Goal: Information Seeking & Learning: Learn about a topic

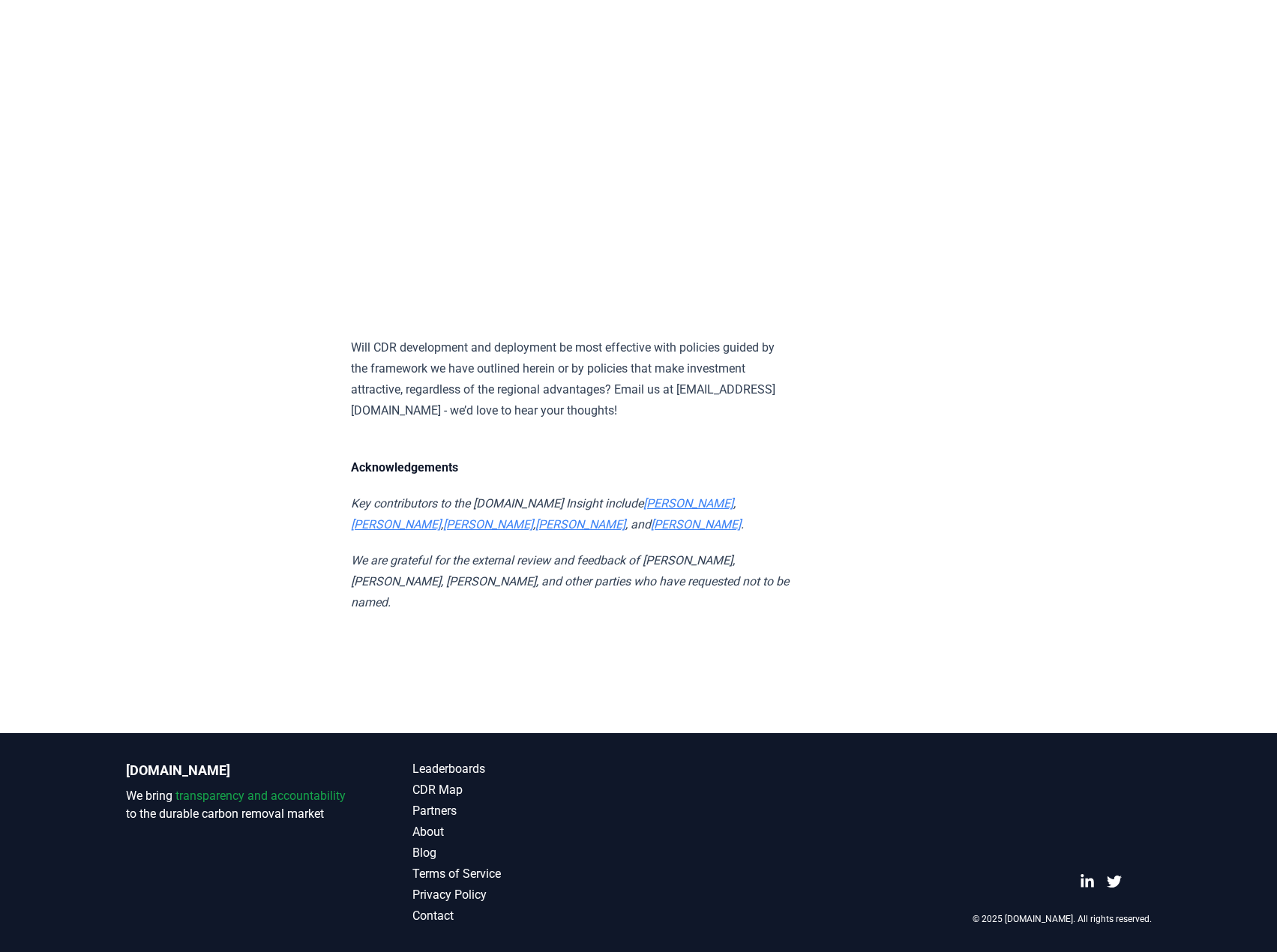
scroll to position [8021, 0]
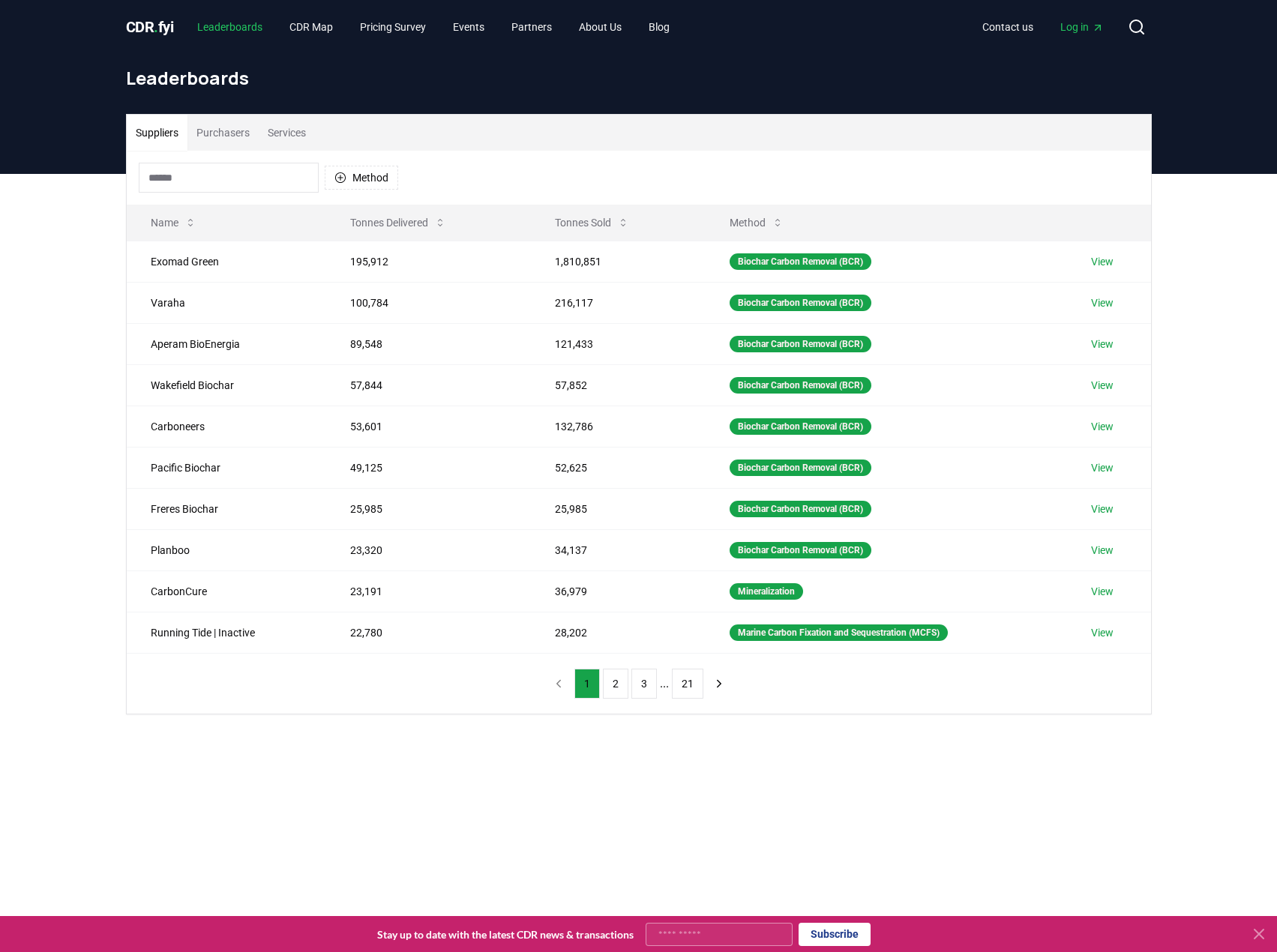
click at [209, 25] on link "Leaderboards" at bounding box center [230, 27] width 89 height 27
click at [408, 28] on link "Pricing Survey" at bounding box center [393, 27] width 90 height 27
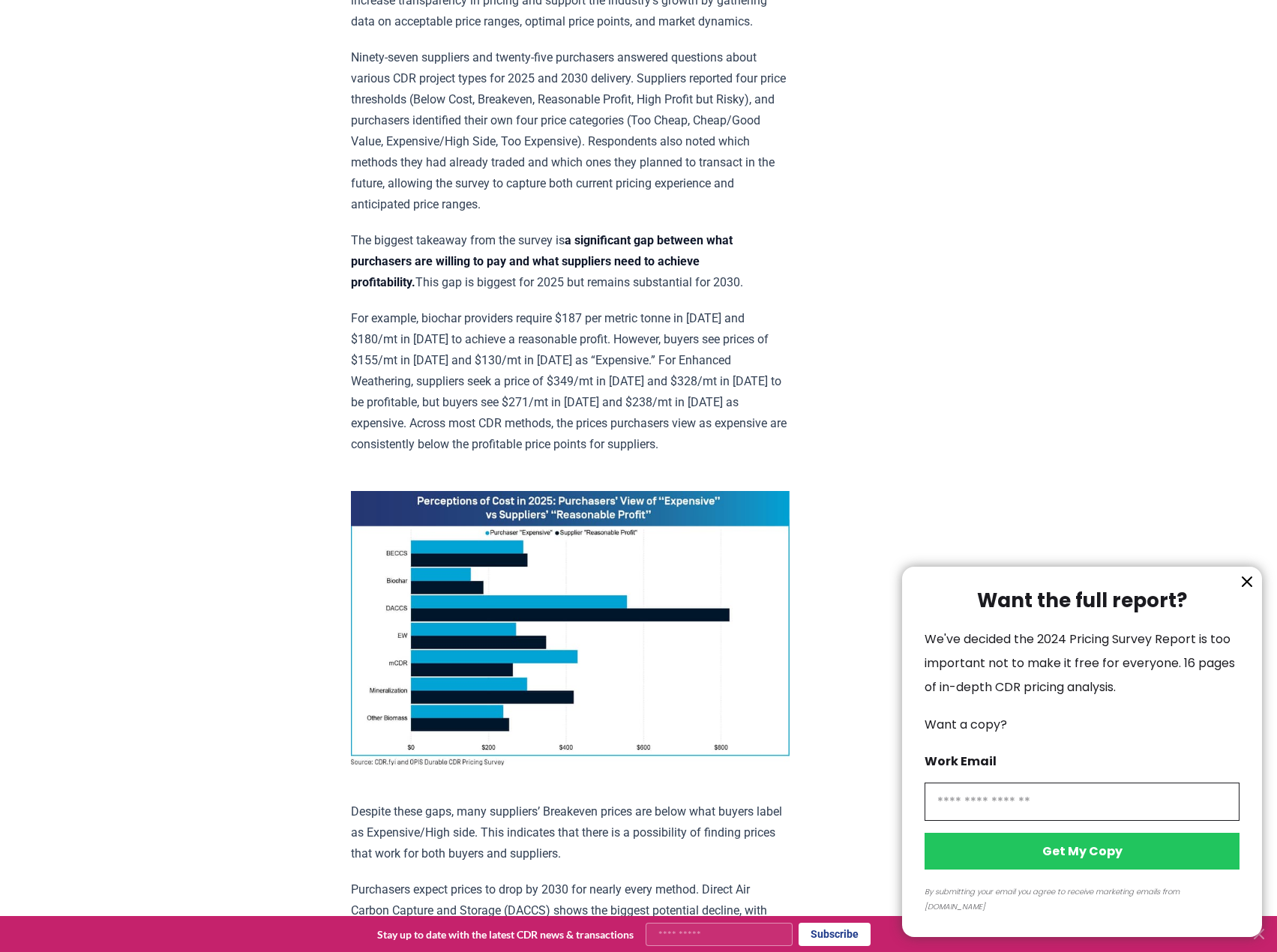
scroll to position [674, 0]
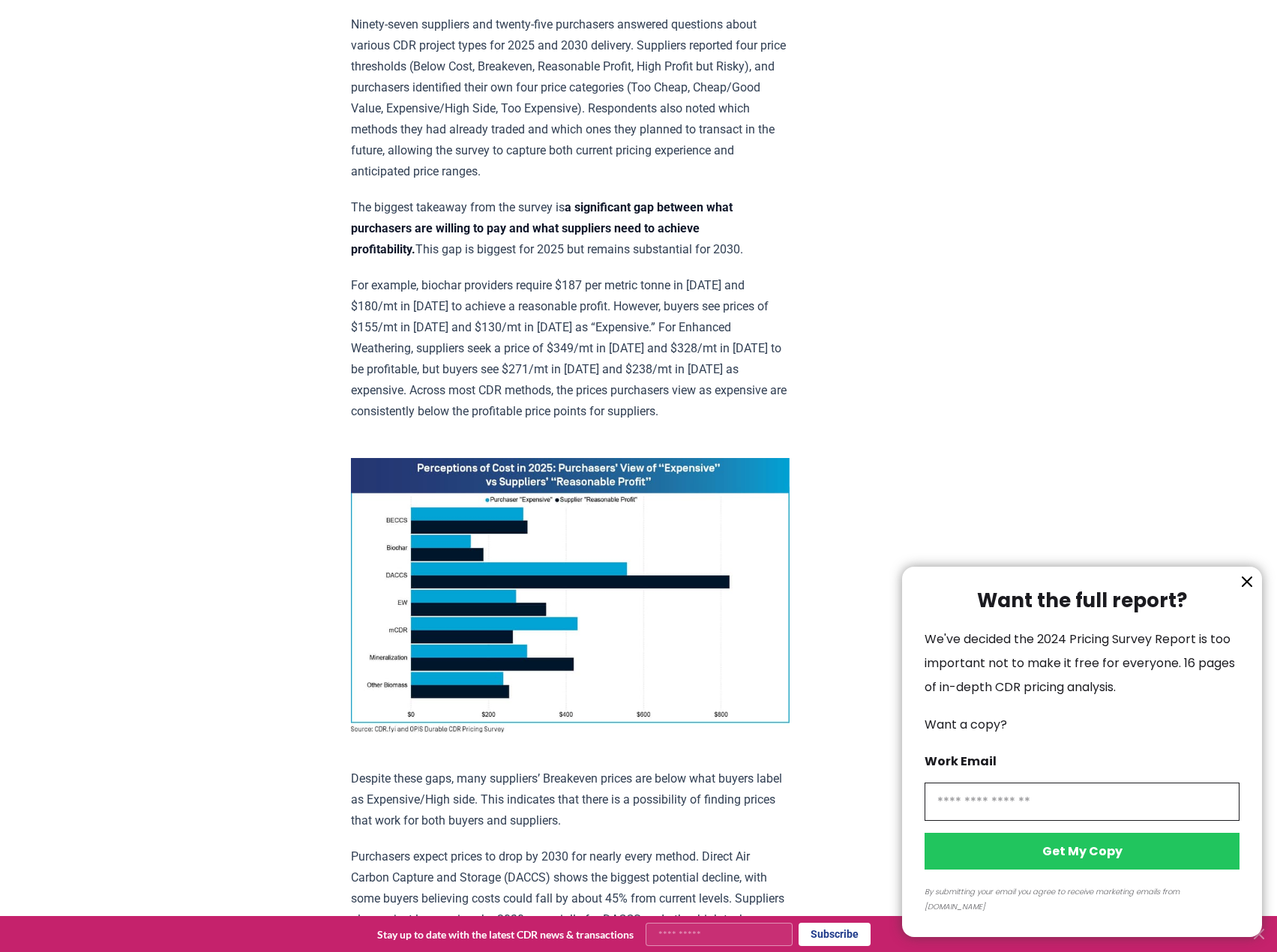
click at [1249, 591] on icon "information" at bounding box center [1247, 582] width 18 height 18
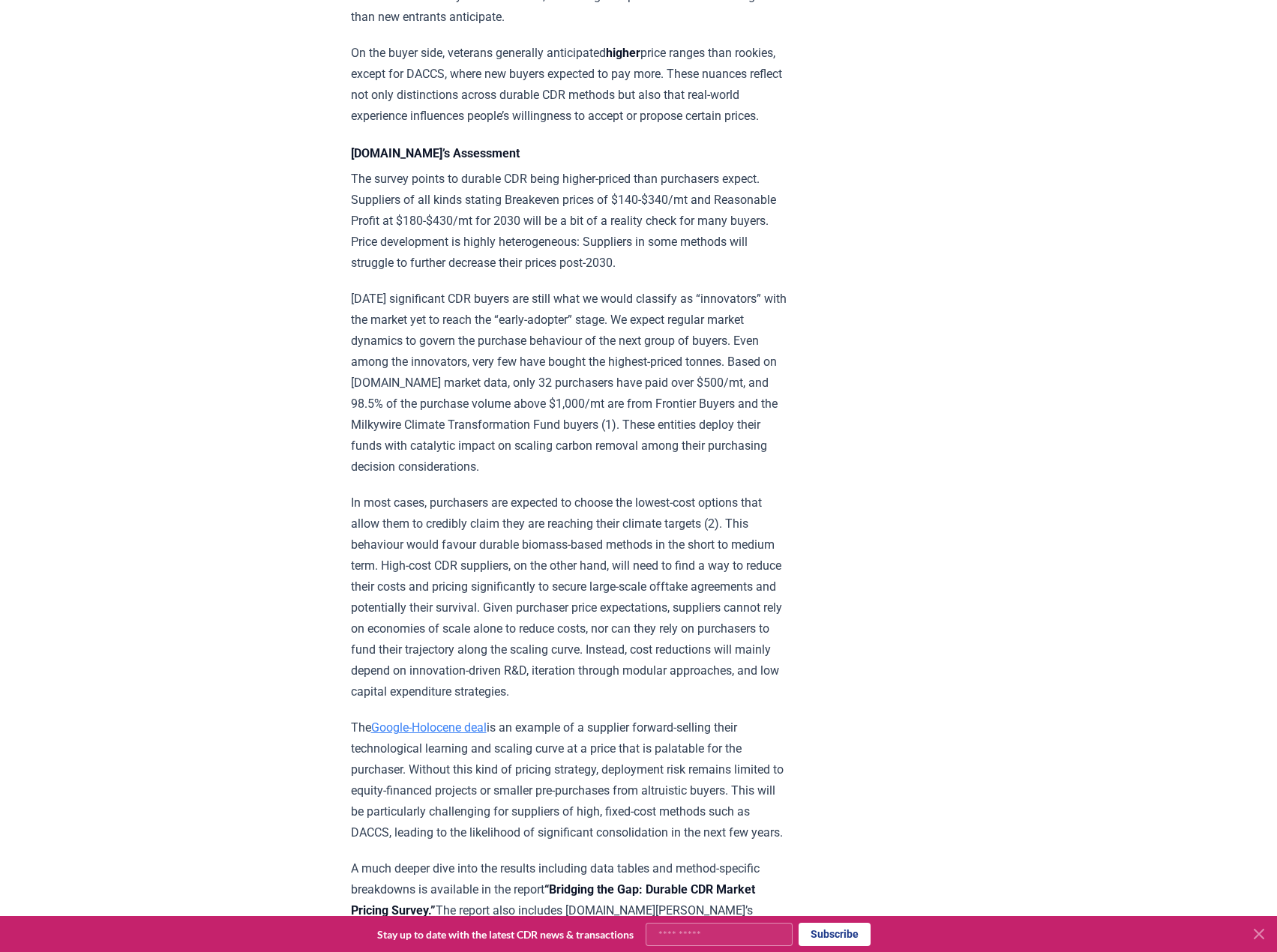
scroll to position [2024, 0]
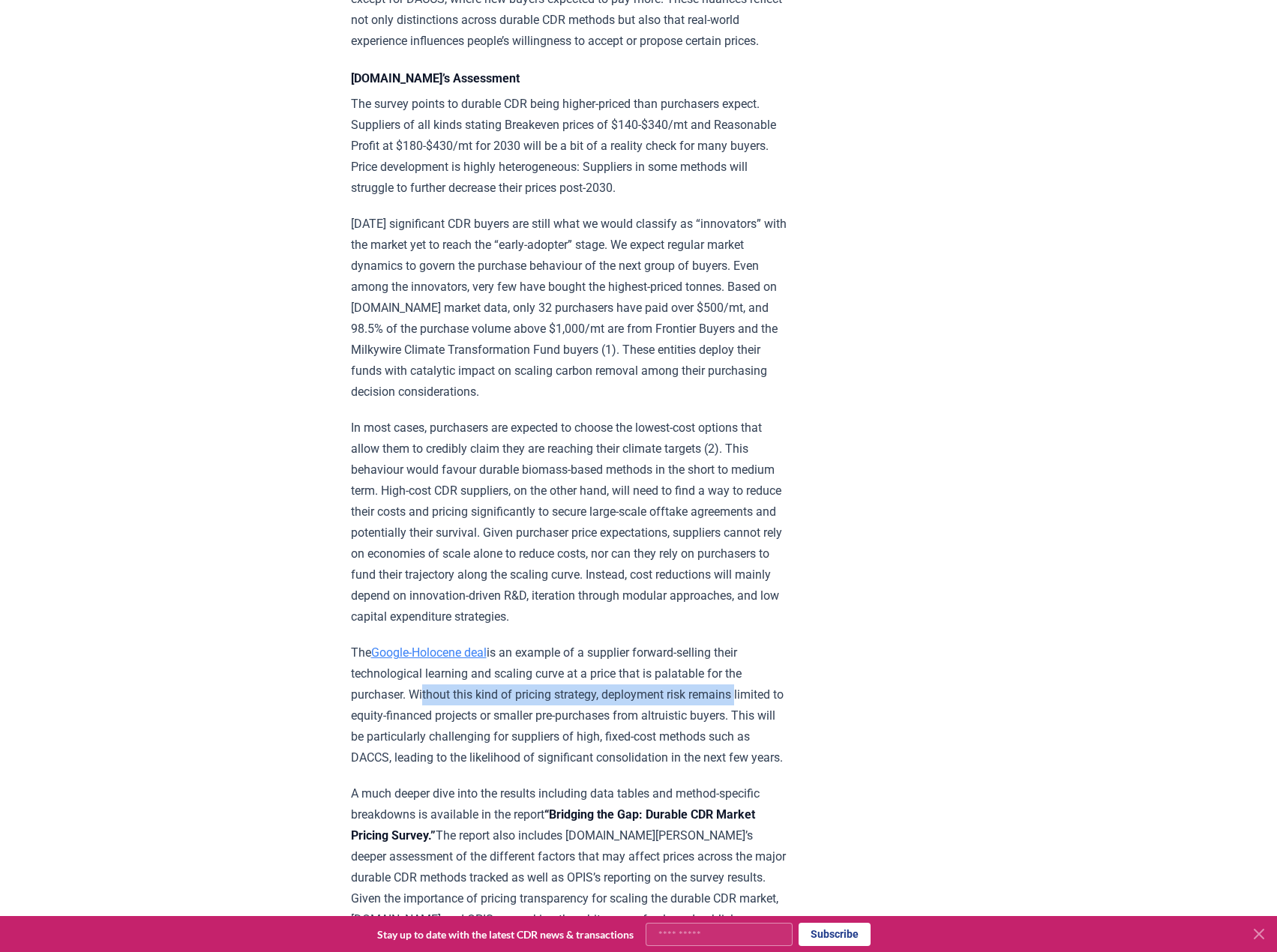
drag, startPoint x: 421, startPoint y: 731, endPoint x: 755, endPoint y: 731, distance: 334.0
click at [755, 731] on p "The Google-Holocene deal is an example of a supplier forward-selling their tech…" at bounding box center [570, 705] width 438 height 126
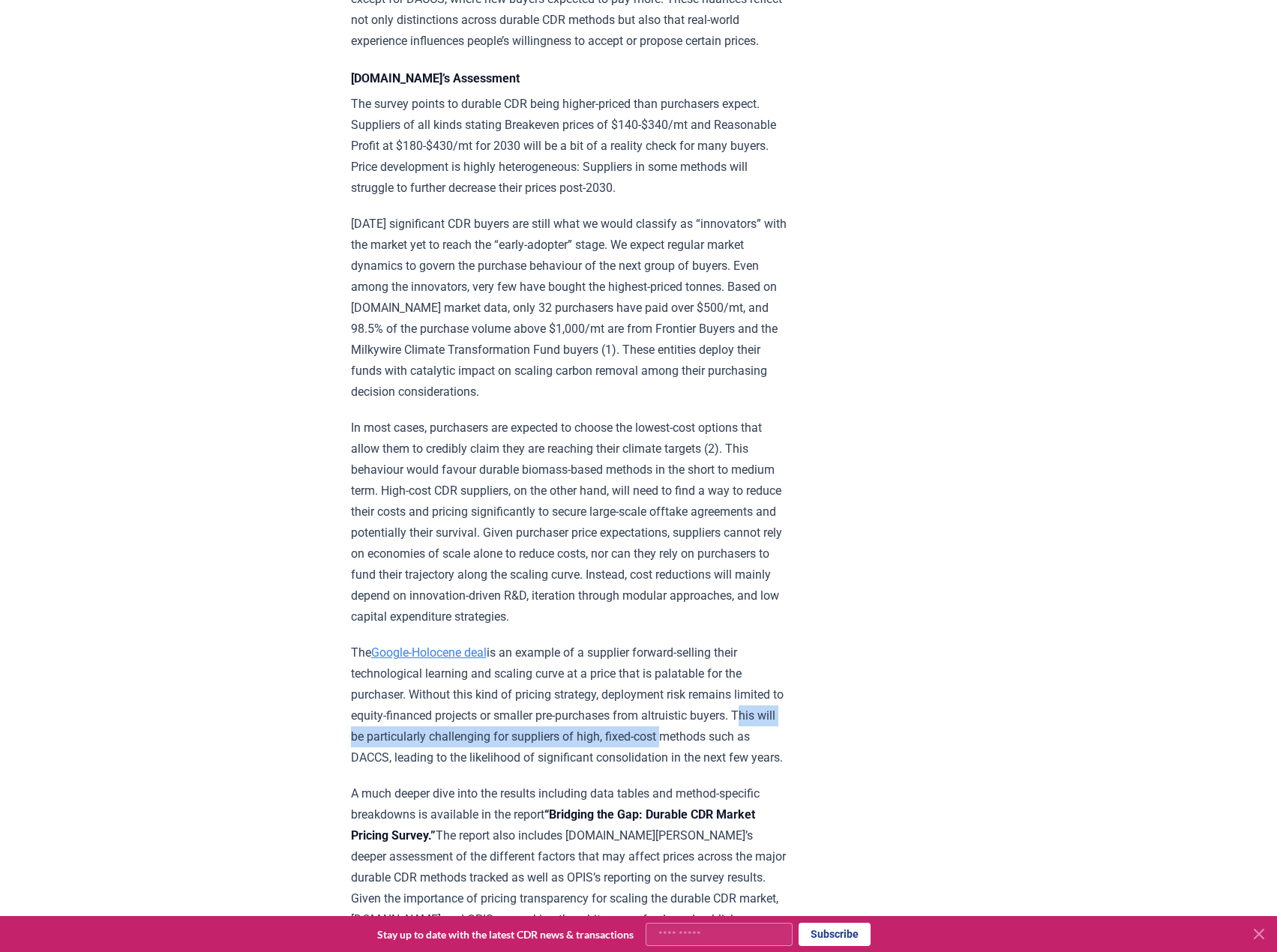
drag, startPoint x: 395, startPoint y: 771, endPoint x: 764, endPoint y: 774, distance: 369.0
click at [764, 768] on p "The Google-Holocene deal is an example of a supplier forward-selling their tech…" at bounding box center [570, 705] width 438 height 126
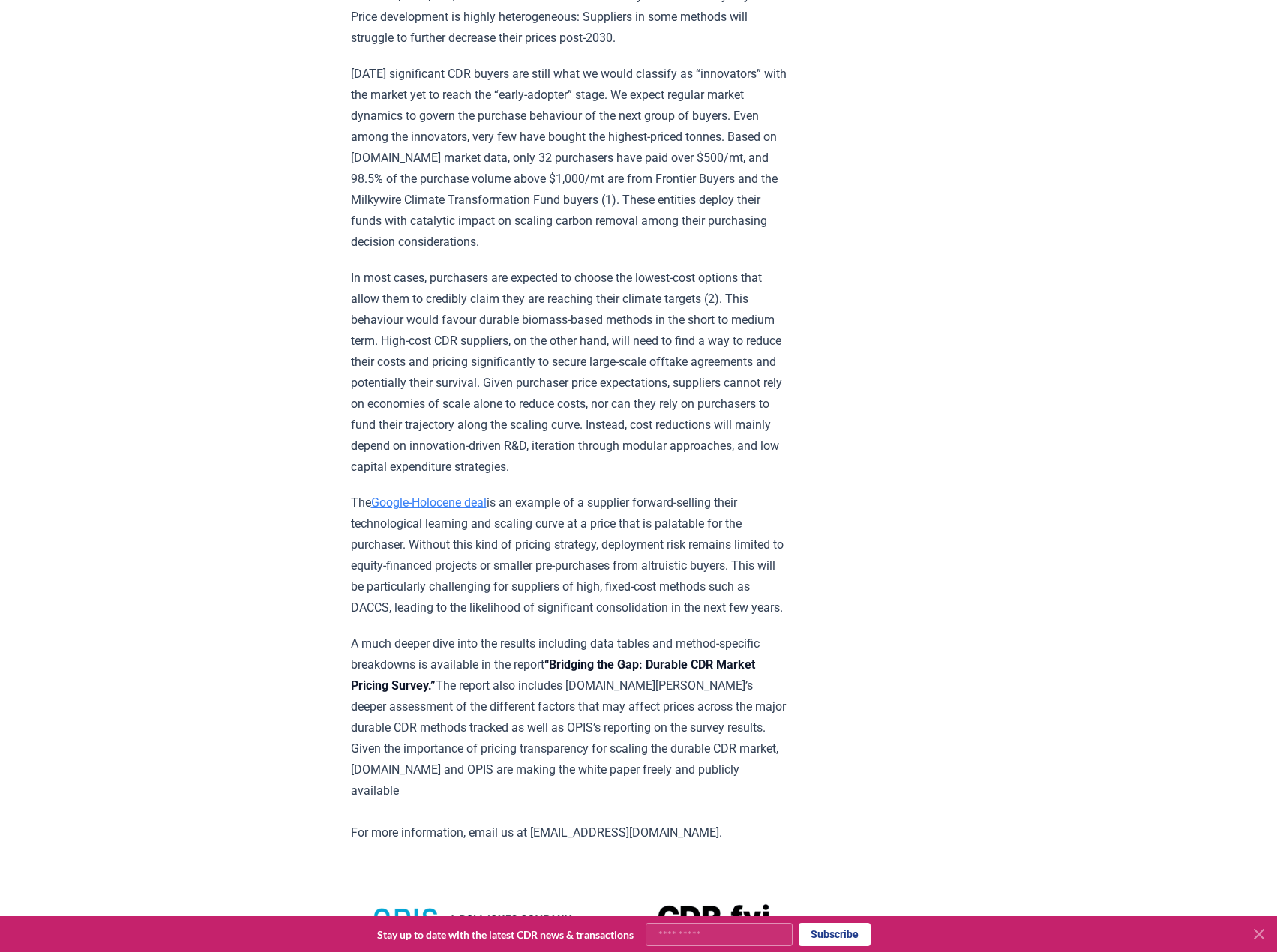
click at [783, 782] on p "A much deeper dive into the results including data tables and method-specific b…" at bounding box center [570, 738] width 438 height 210
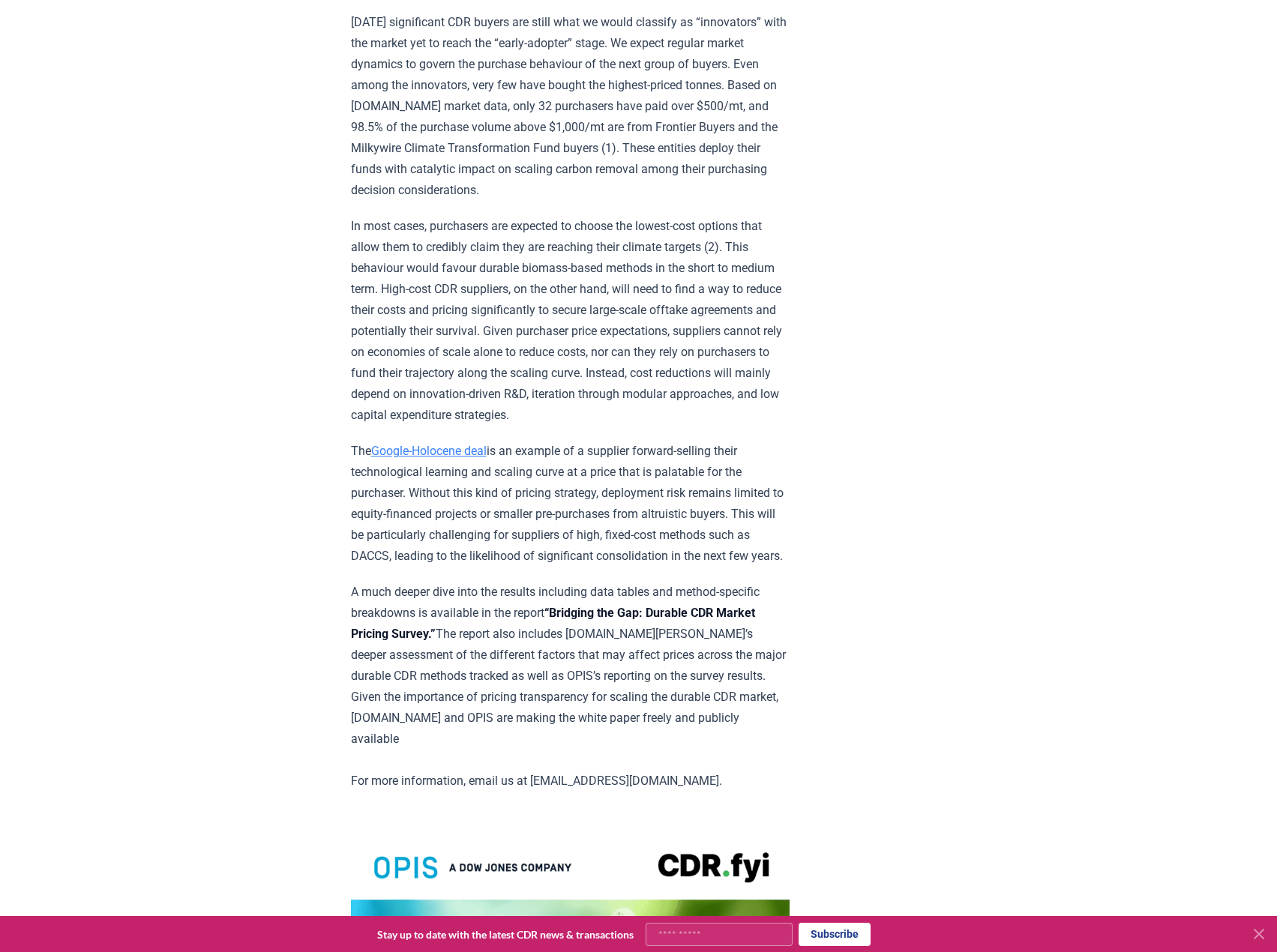
scroll to position [2249, 0]
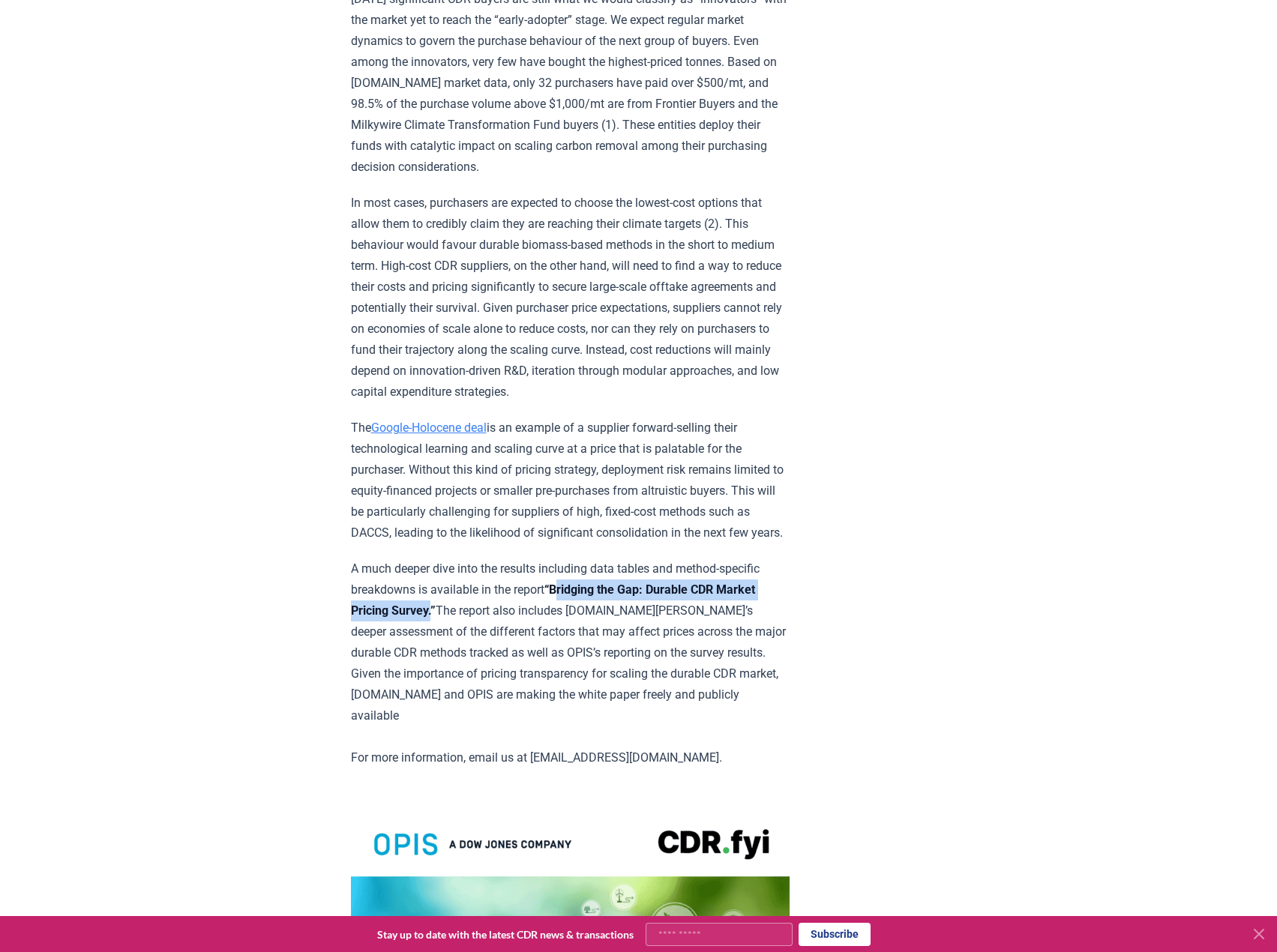
drag, startPoint x: 562, startPoint y: 646, endPoint x: 476, endPoint y: 662, distance: 87.5
click at [476, 618] on strong "“Bridging the Gap: Durable CDR Market Pricing Survey.”" at bounding box center [553, 600] width 404 height 35
copy strong "Bridging the Gap: Durable CDR Market Pricing Survey"
